Goal: Information Seeking & Learning: Learn about a topic

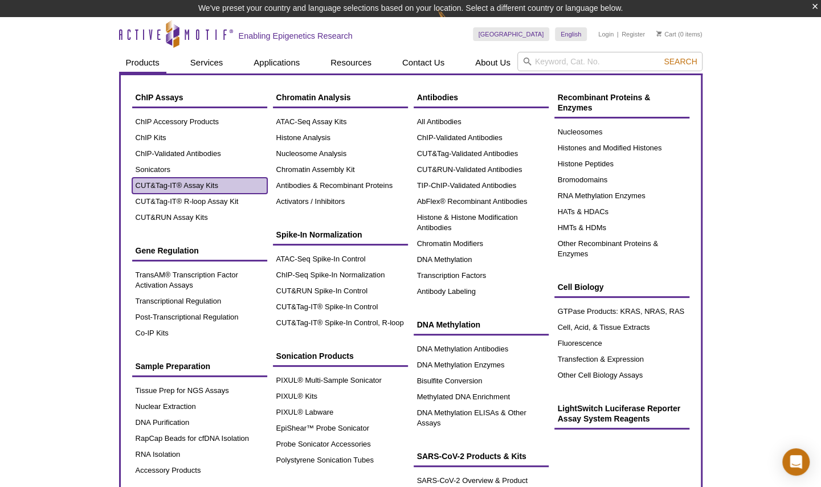
click at [173, 185] on link "CUT&Tag-IT® Assay Kits" at bounding box center [199, 186] width 135 height 16
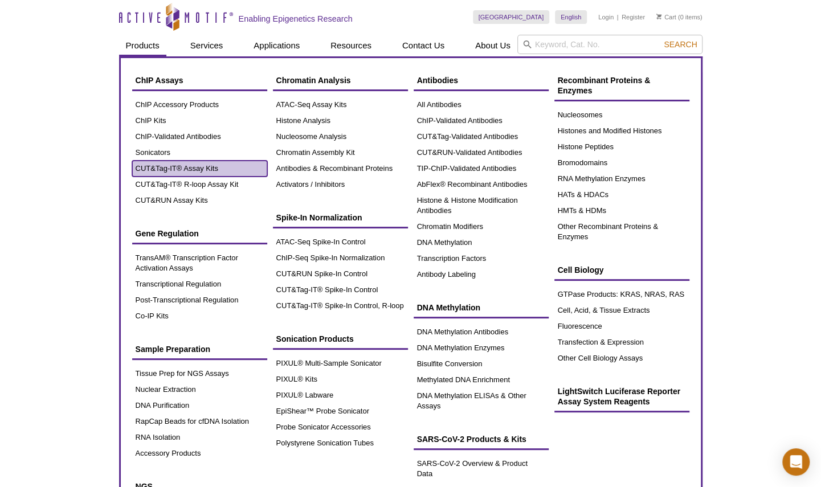
click at [185, 169] on link "CUT&Tag-IT® Assay Kits" at bounding box center [199, 169] width 135 height 16
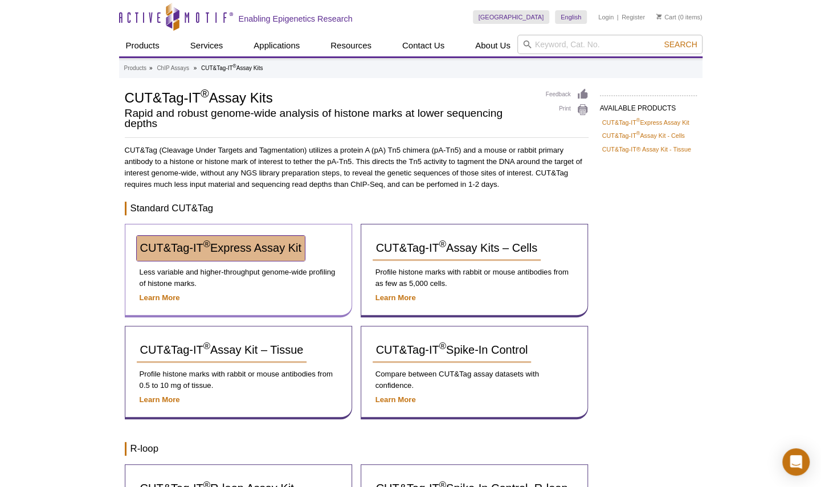
click at [280, 241] on span "CUT&Tag-IT ® Express Assay Kit" at bounding box center [220, 247] width 161 height 13
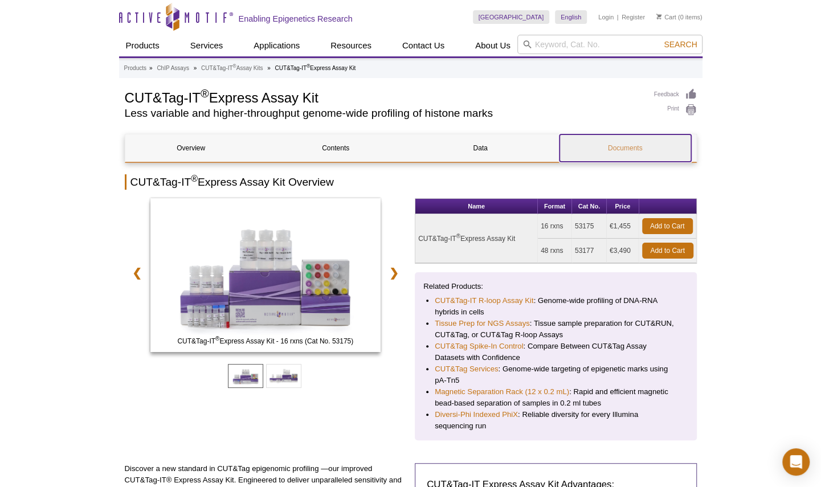
click at [631, 150] on link "Documents" at bounding box center [625, 147] width 132 height 27
